Goal: Complete application form: Complete application form

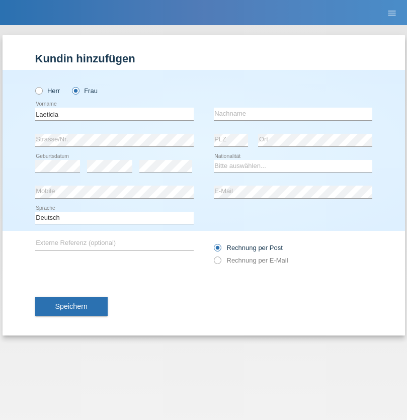
type input "Laeticia"
click at [292, 114] on input "text" at bounding box center [293, 114] width 158 height 13
type input "Mboka"
select select "CG"
select select "C"
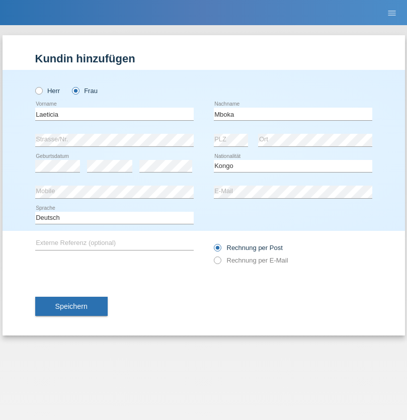
select select "29"
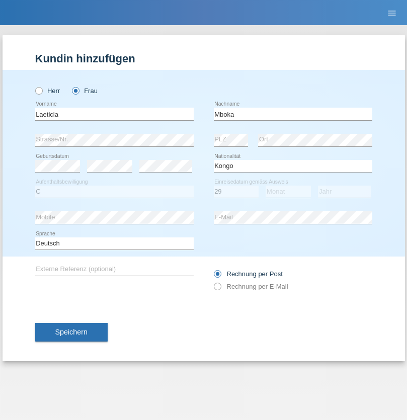
select select "12"
select select "1984"
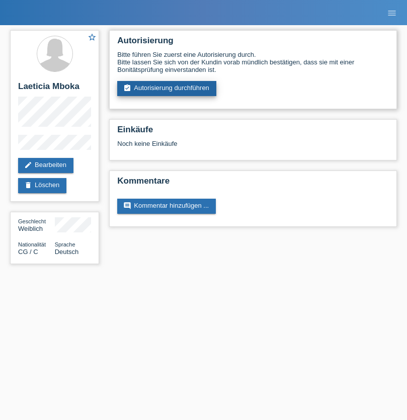
click at [167, 88] on link "assignment_turned_in Autorisierung durchführen" at bounding box center [166, 88] width 99 height 15
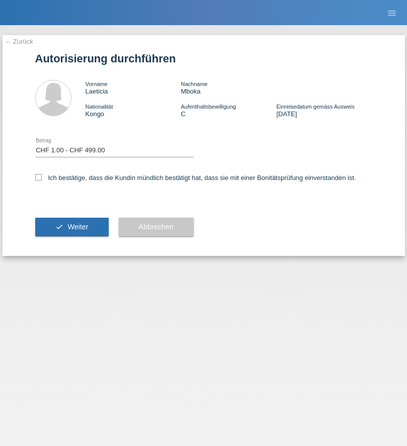
select select "1"
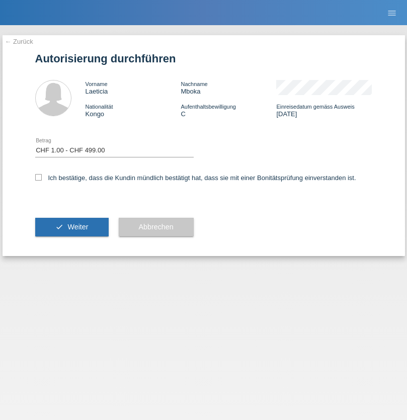
checkbox input "true"
click at [71, 227] on span "Weiter" at bounding box center [77, 227] width 21 height 8
